Goal: Information Seeking & Learning: Compare options

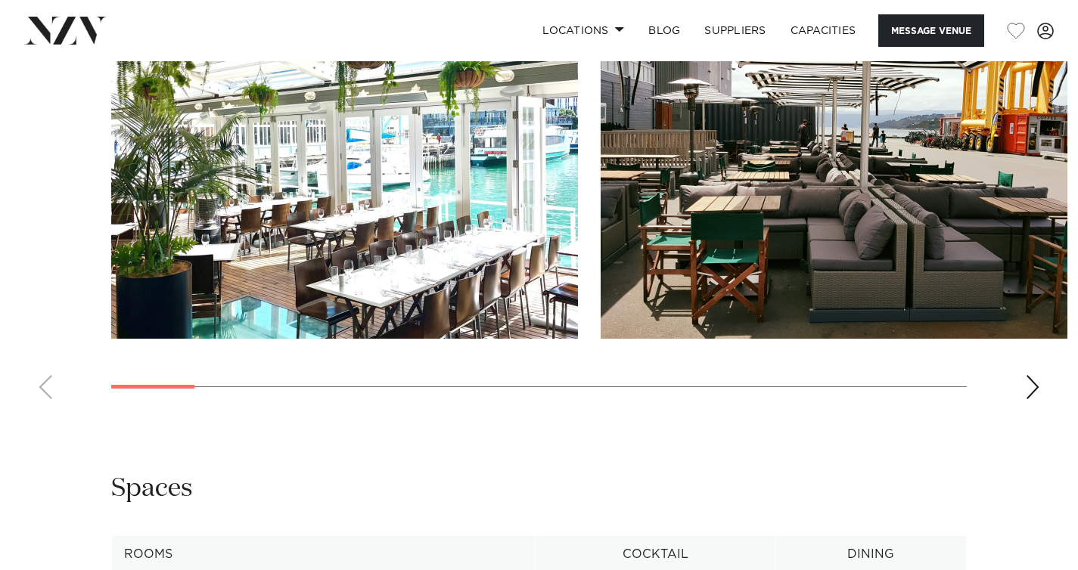
scroll to position [1466, 0]
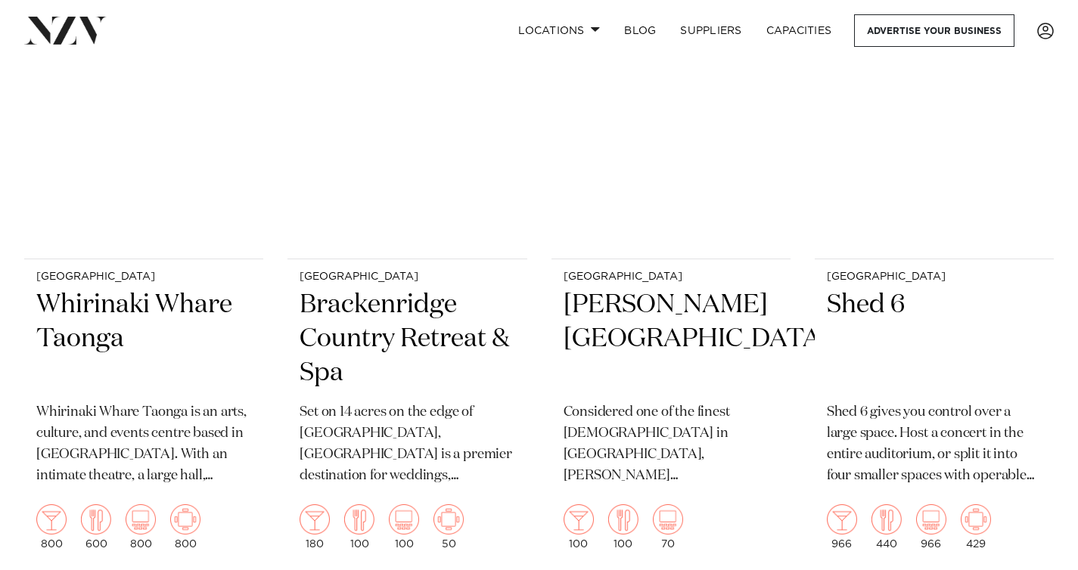
scroll to position [1767, 0]
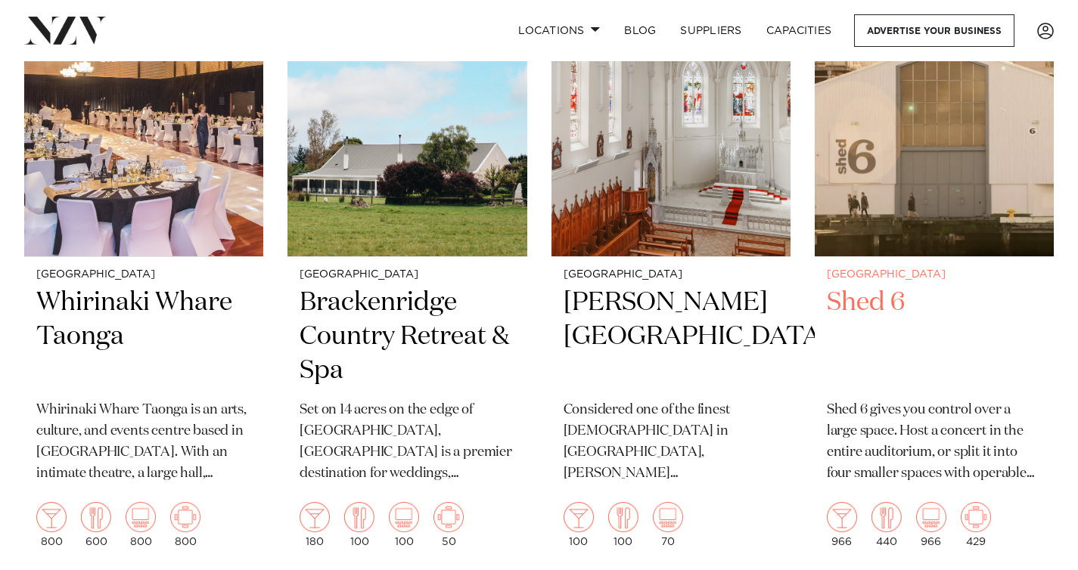
click at [878, 302] on h2 "Shed 6" at bounding box center [934, 337] width 215 height 102
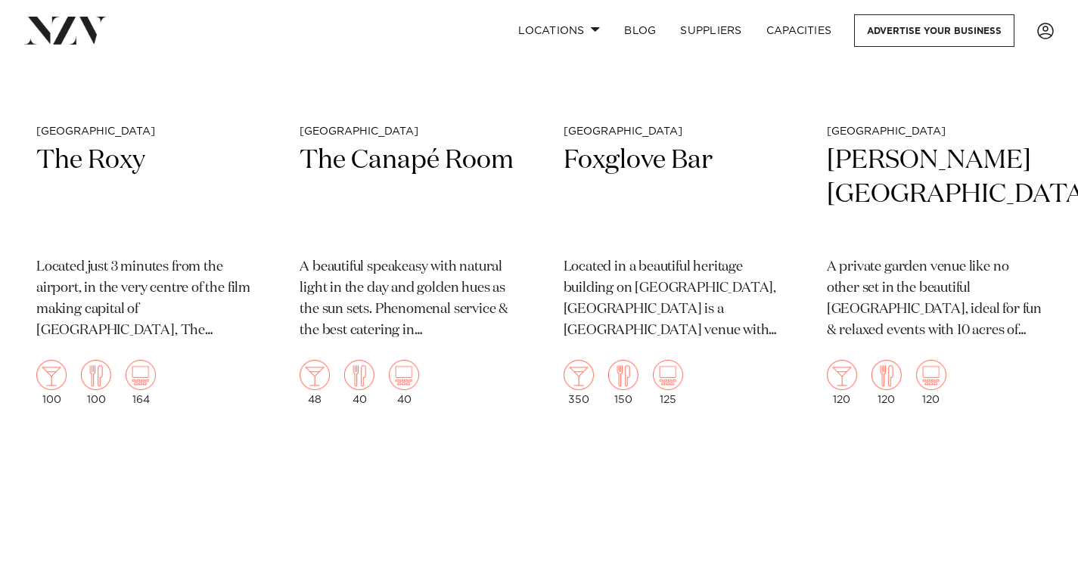
scroll to position [3837, 0]
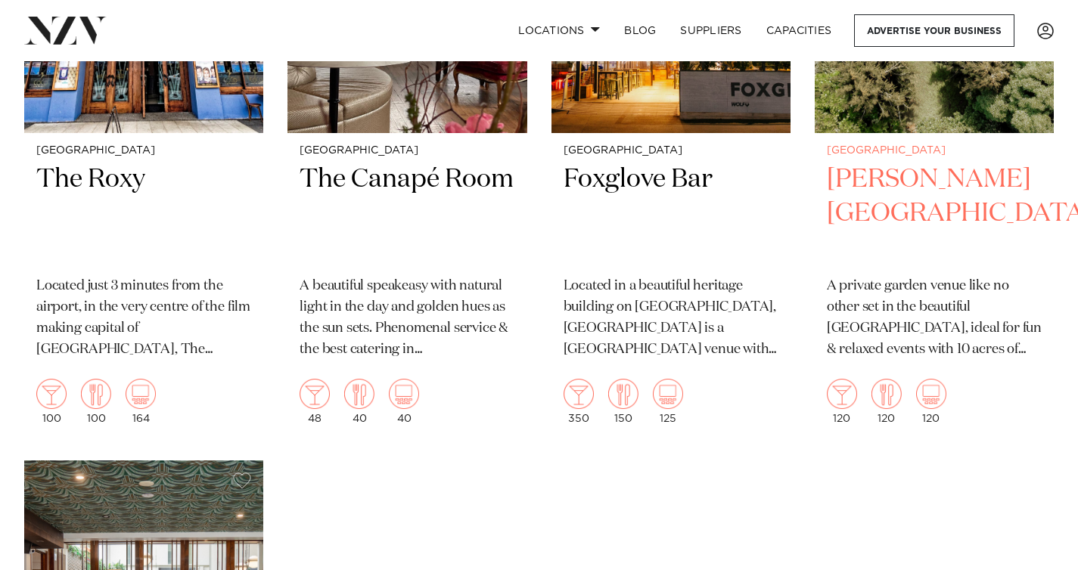
click at [883, 168] on h2 "[PERSON_NAME][GEOGRAPHIC_DATA]" at bounding box center [934, 214] width 215 height 102
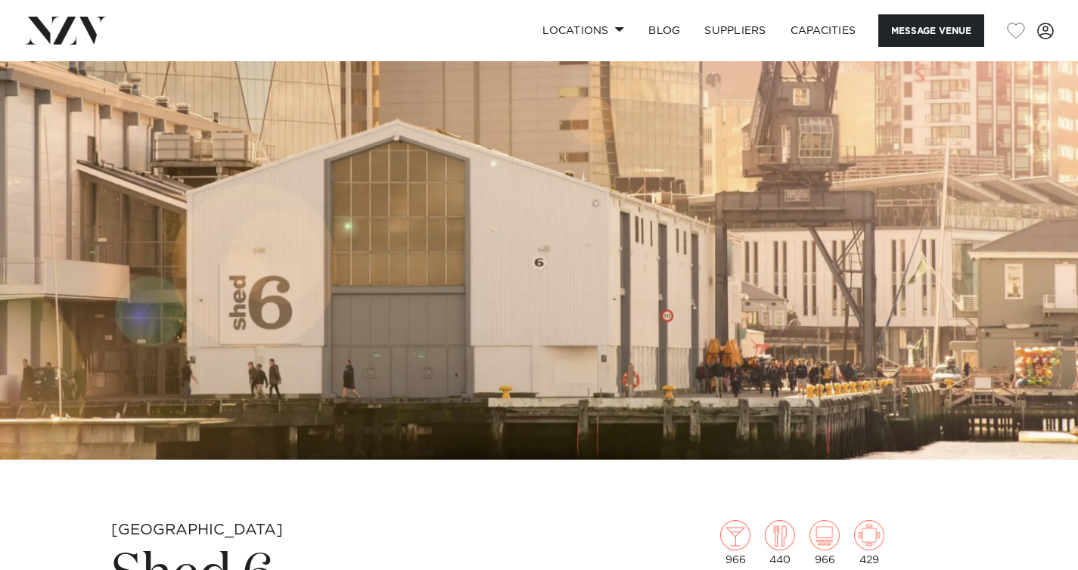
scroll to position [107, 0]
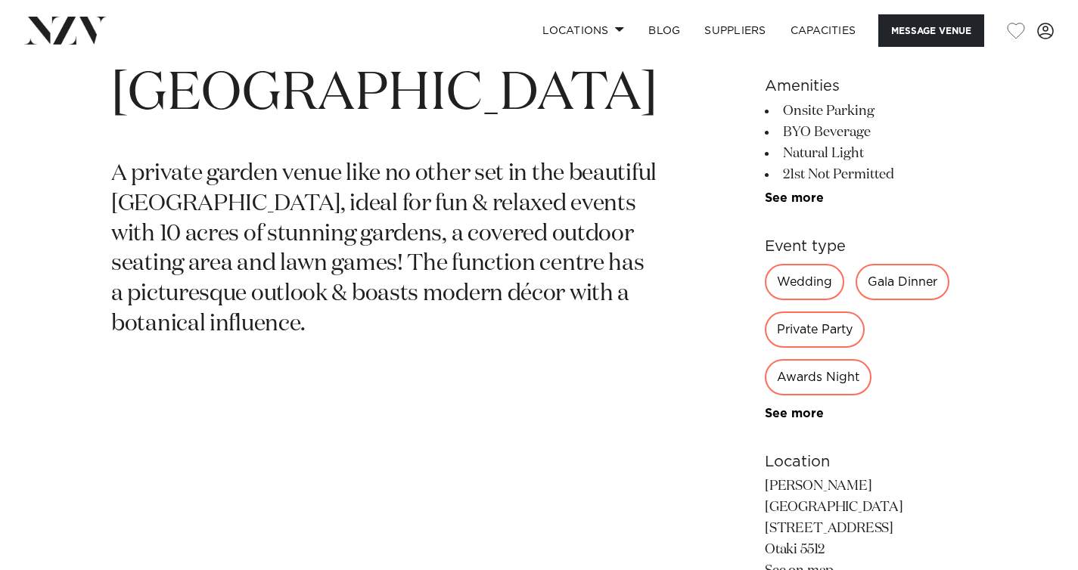
scroll to position [663, 0]
